Goal: Task Accomplishment & Management: Manage account settings

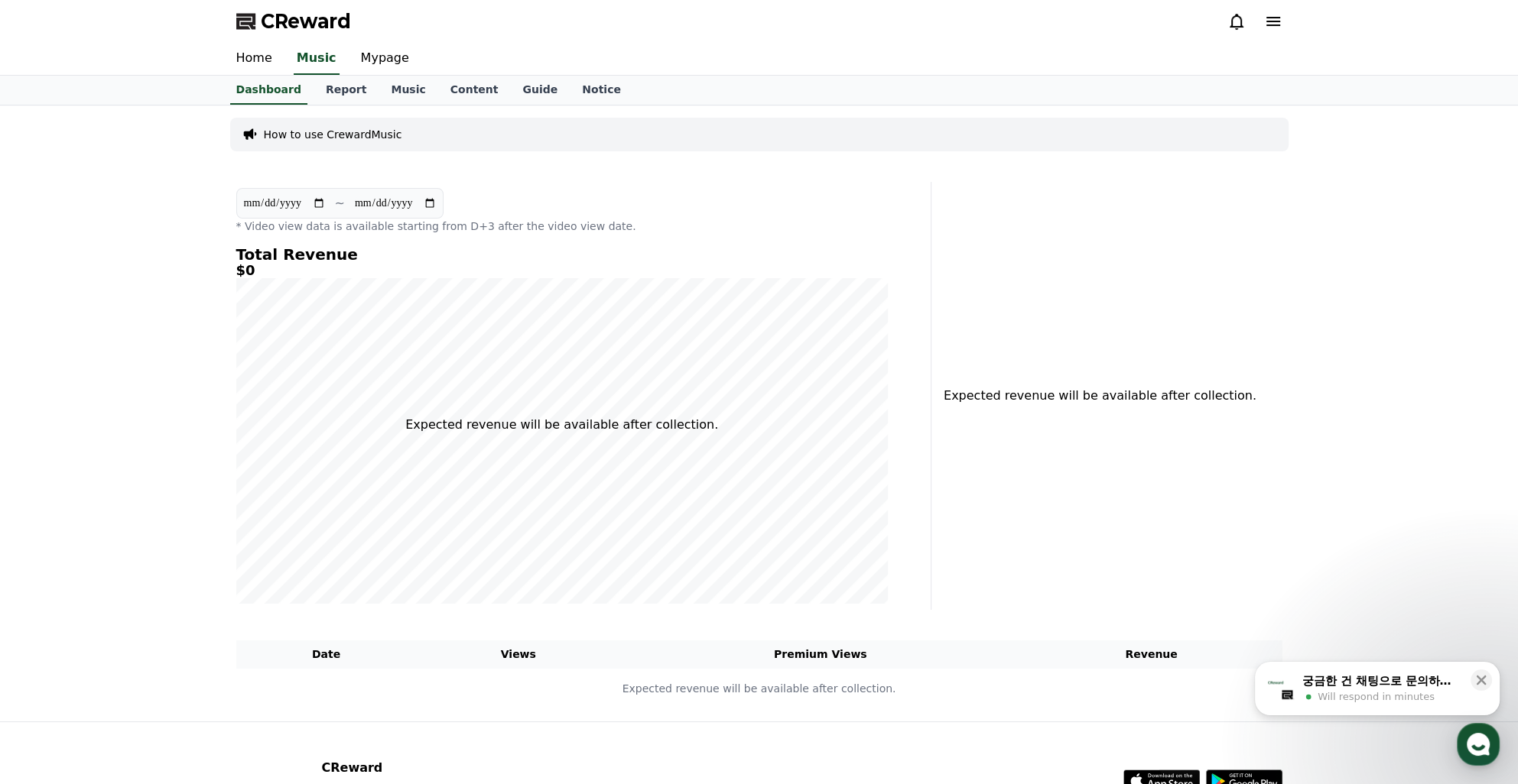
click at [1191, 446] on div "Expected revenue will be available after collection." at bounding box center [1113, 396] width 352 height 428
click at [1337, 677] on div "궁금한 건 채팅으로 문의하세요" at bounding box center [1382, 680] width 159 height 15
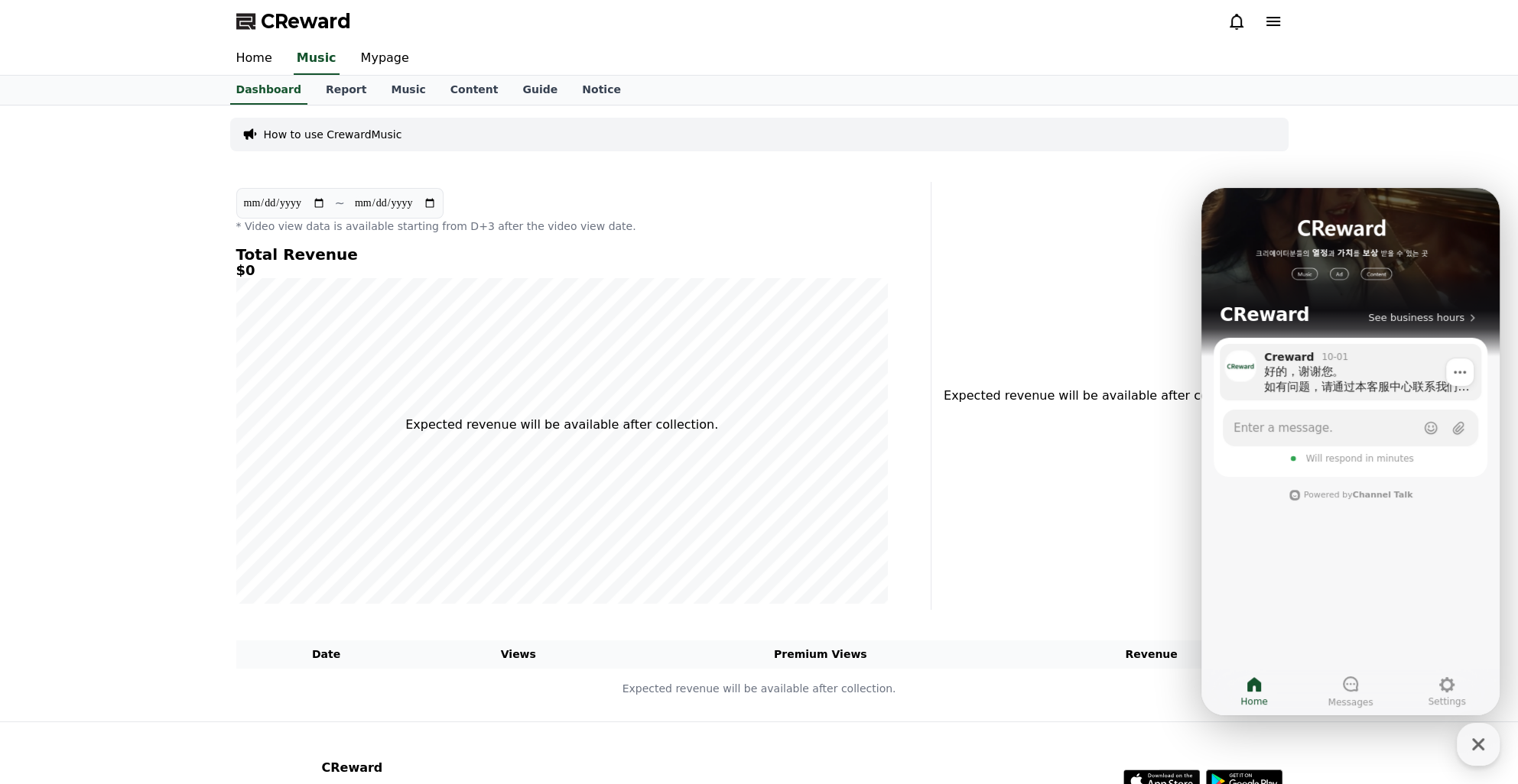
click at [1328, 386] on div "好的，谢谢您。 如有问题，请通过本客服中心联系我们。 祝您有美好的一天 :)" at bounding box center [1367, 379] width 206 height 31
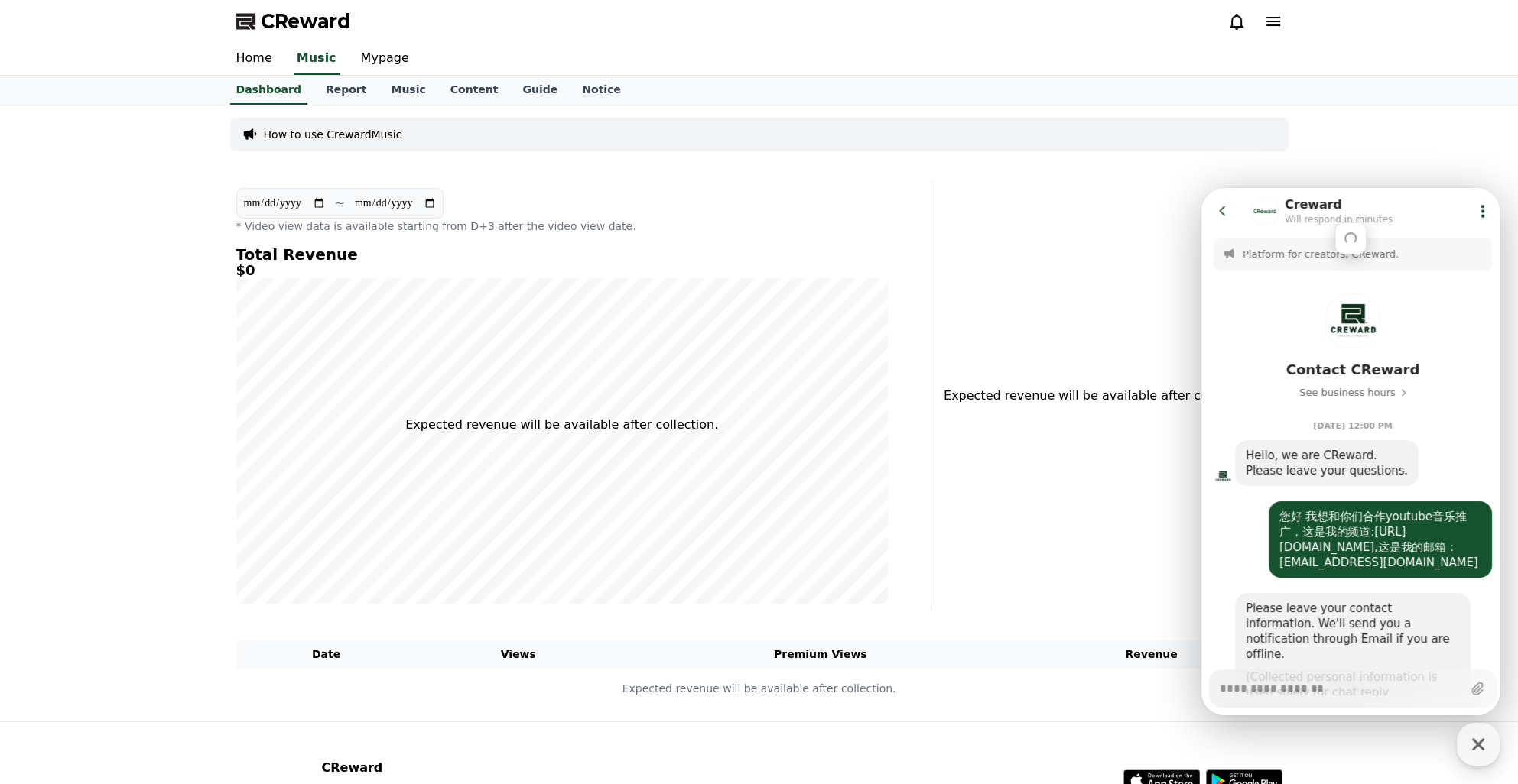
scroll to position [1580, 0]
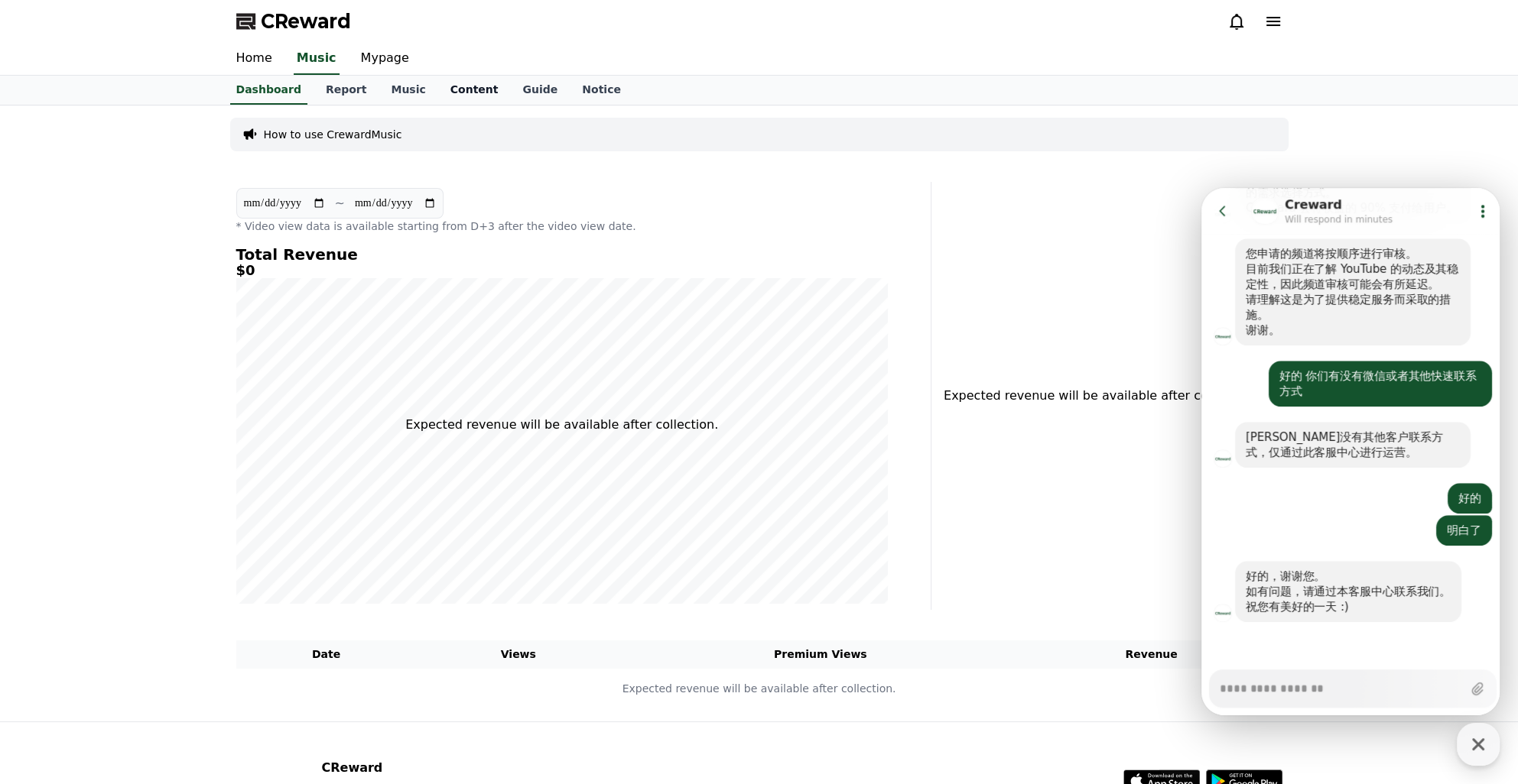
click at [451, 90] on link "Content" at bounding box center [474, 90] width 73 height 29
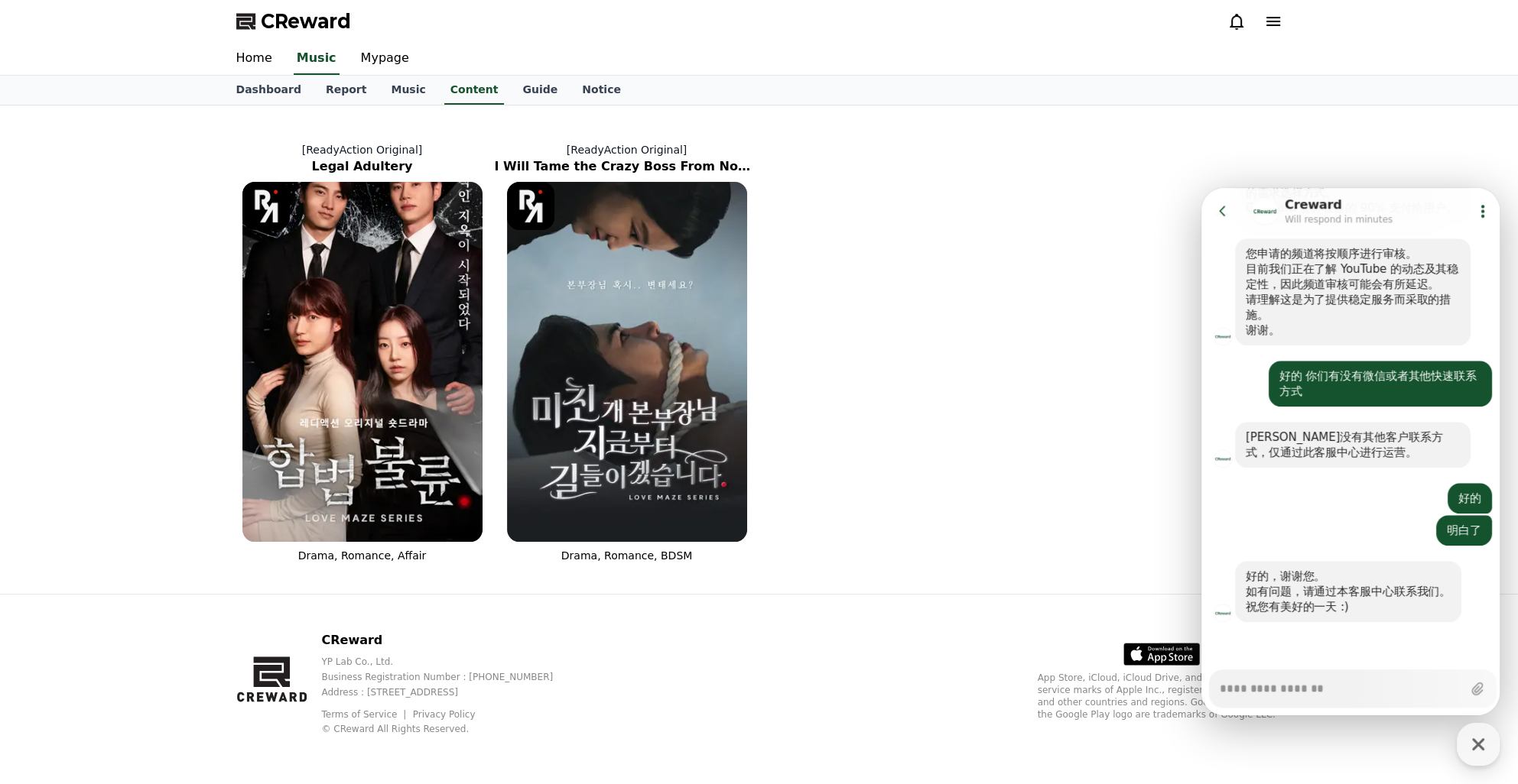
type textarea "*"
click at [1052, 386] on div "[ReadyAction Original] Legal Adultery Drama, Romance, Affair [ReadyAction Origi…" at bounding box center [759, 343] width 1058 height 464
click at [1228, 219] on button "Go to previous page" at bounding box center [1229, 211] width 41 height 31
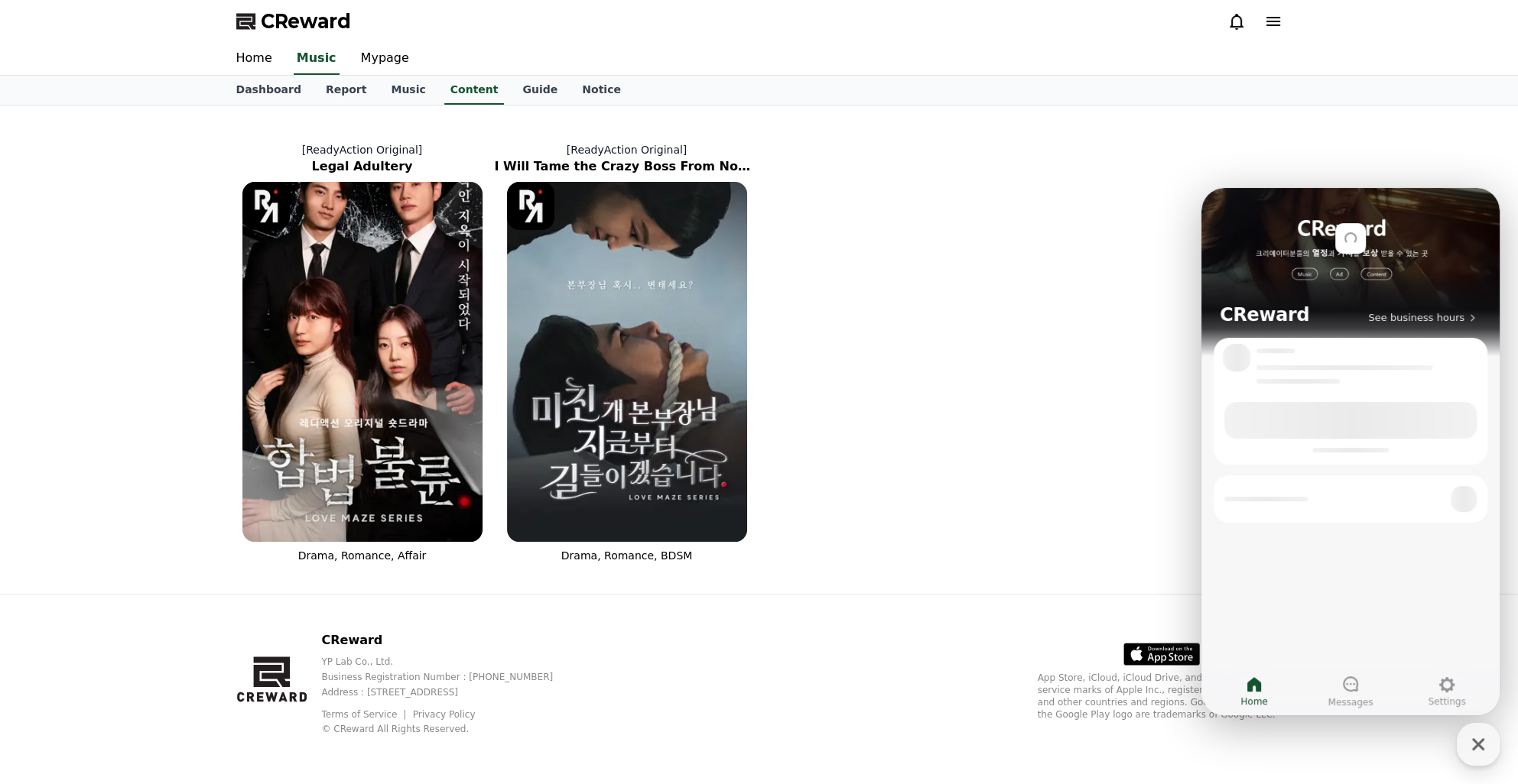
click at [1007, 337] on div "[ReadyAction Original] Legal Adultery Drama, Romance, Affair [ReadyAction Origi…" at bounding box center [759, 343] width 1058 height 464
click at [1484, 752] on icon "button" at bounding box center [1477, 744] width 28 height 28
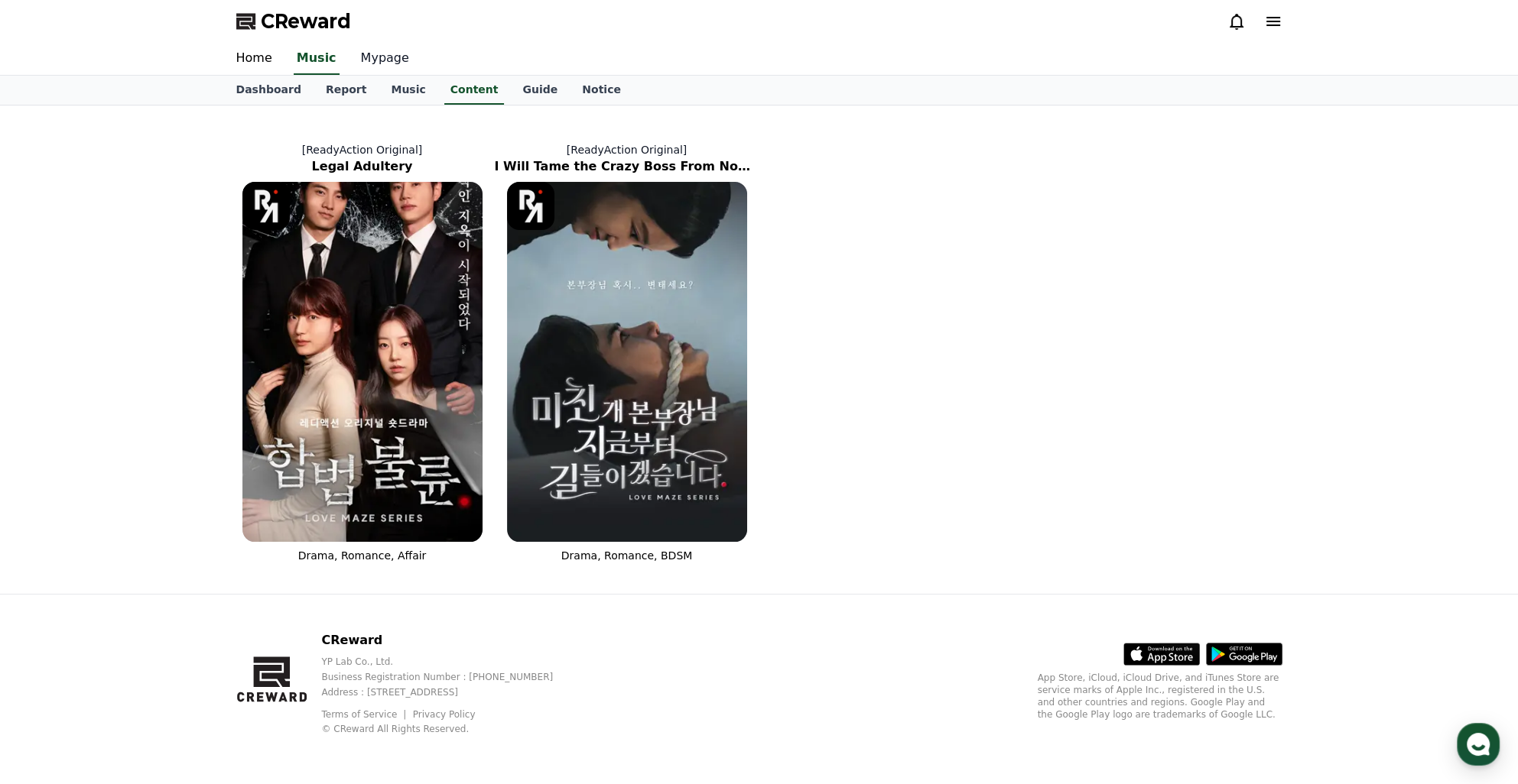
click at [388, 72] on link "Mypage" at bounding box center [385, 59] width 73 height 32
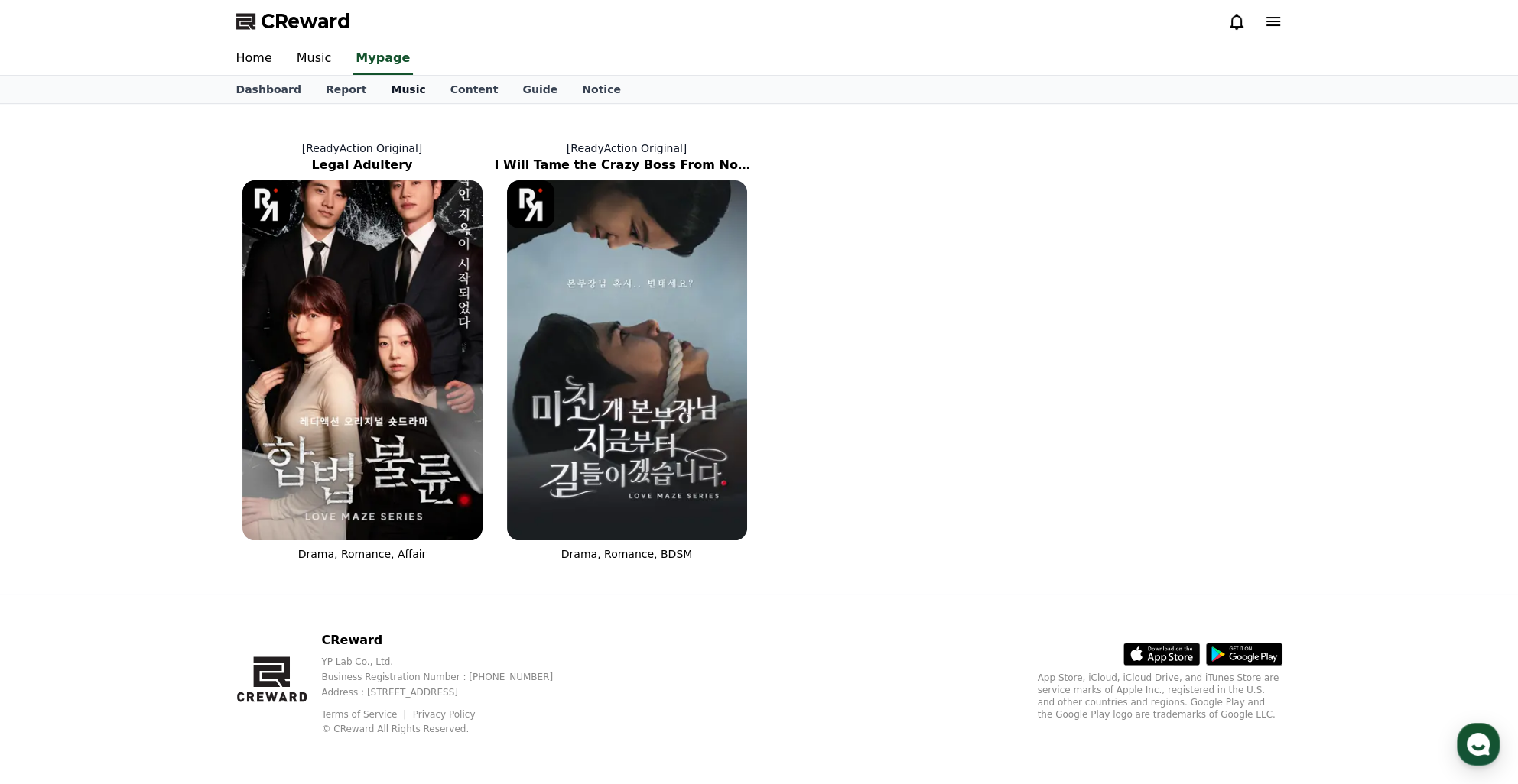
select select "**********"
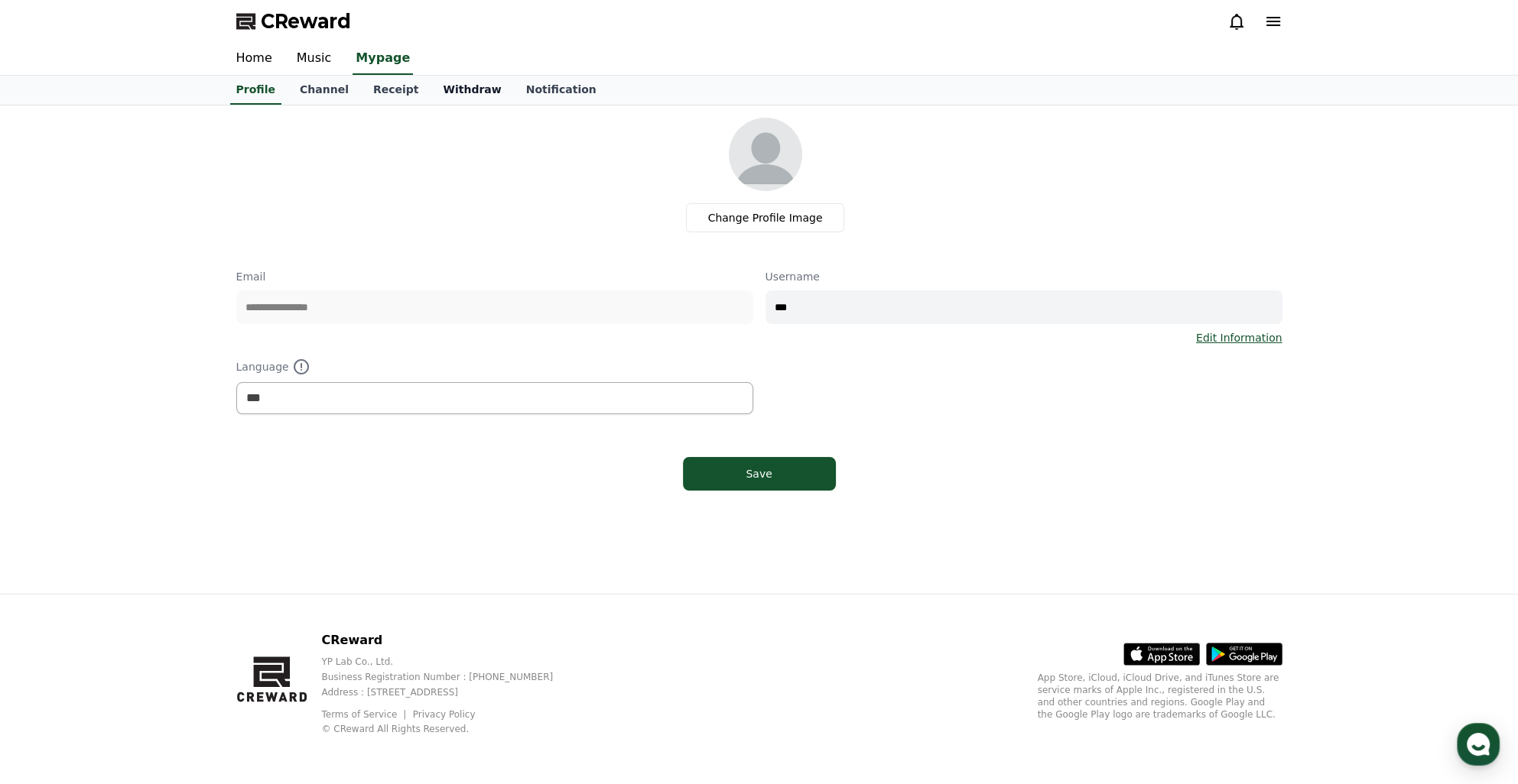
click at [451, 99] on link "Withdraw" at bounding box center [472, 90] width 83 height 29
